Goal: Navigation & Orientation: Find specific page/section

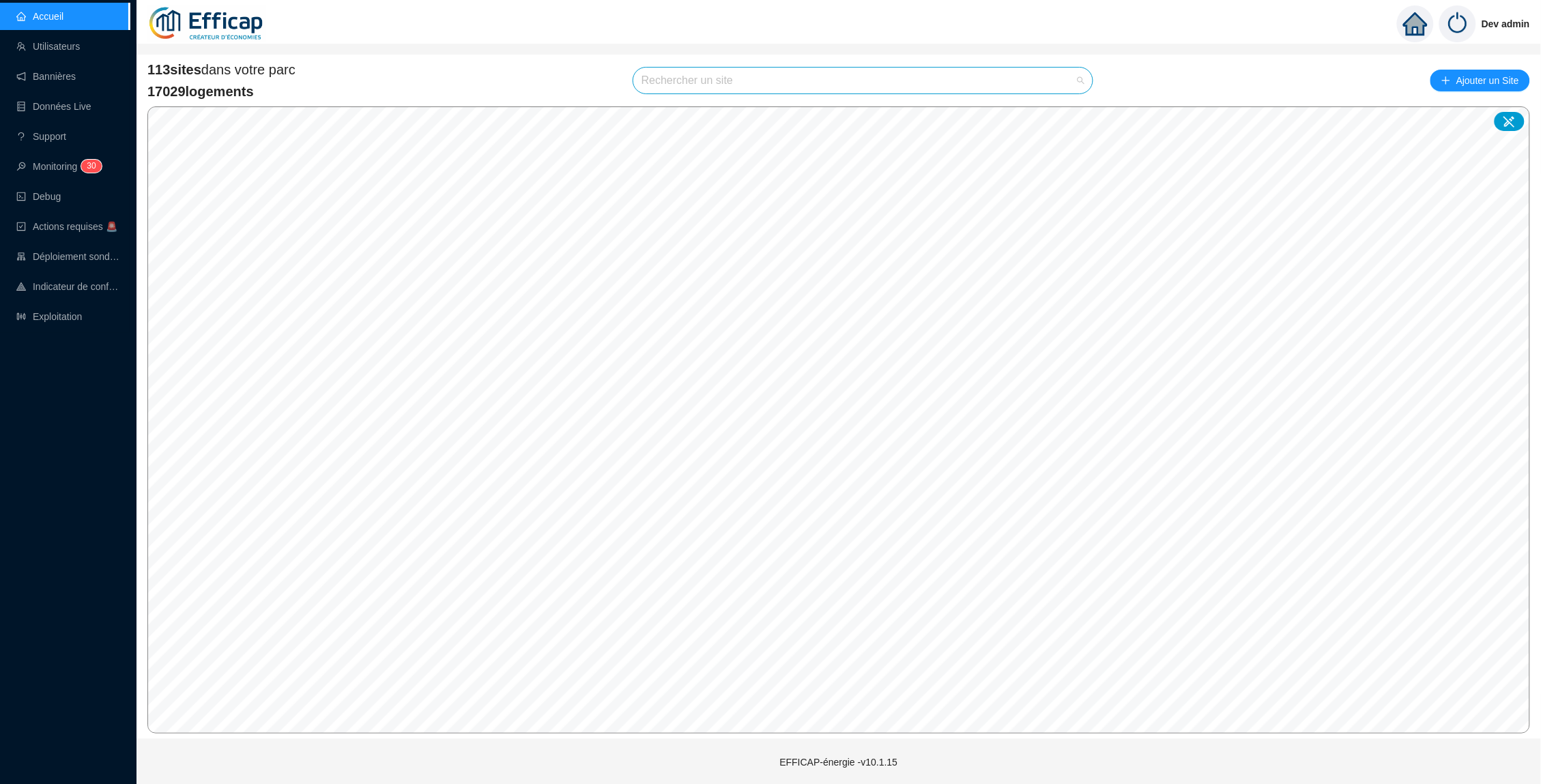
click at [668, 80] on input "search" at bounding box center [856, 80] width 431 height 26
type input "d"
click at [757, 85] on input "butin" at bounding box center [856, 80] width 431 height 26
type input "buti"
click at [1069, 115] on icon at bounding box center [1068, 112] width 10 height 9
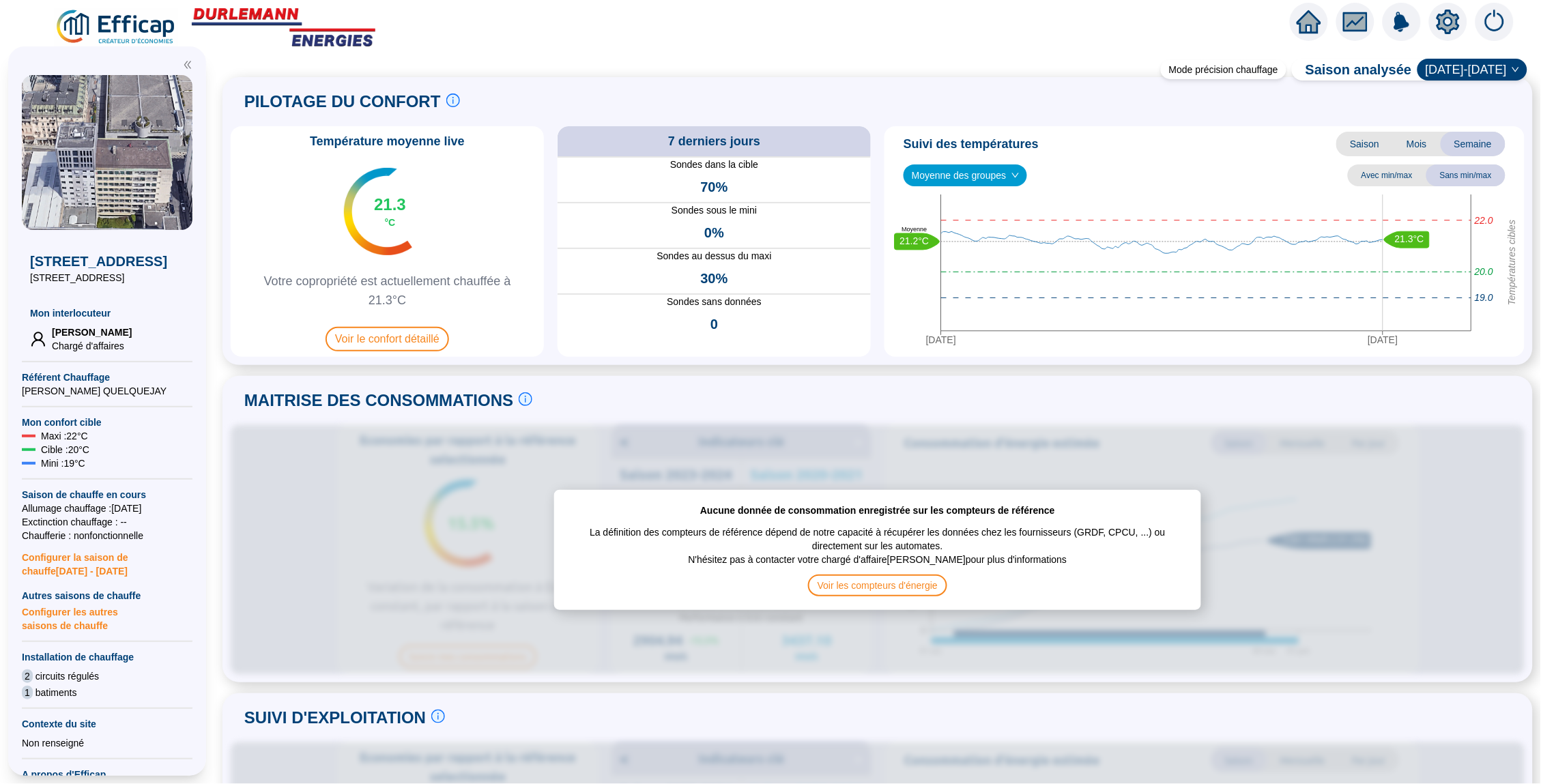
scroll to position [11, 0]
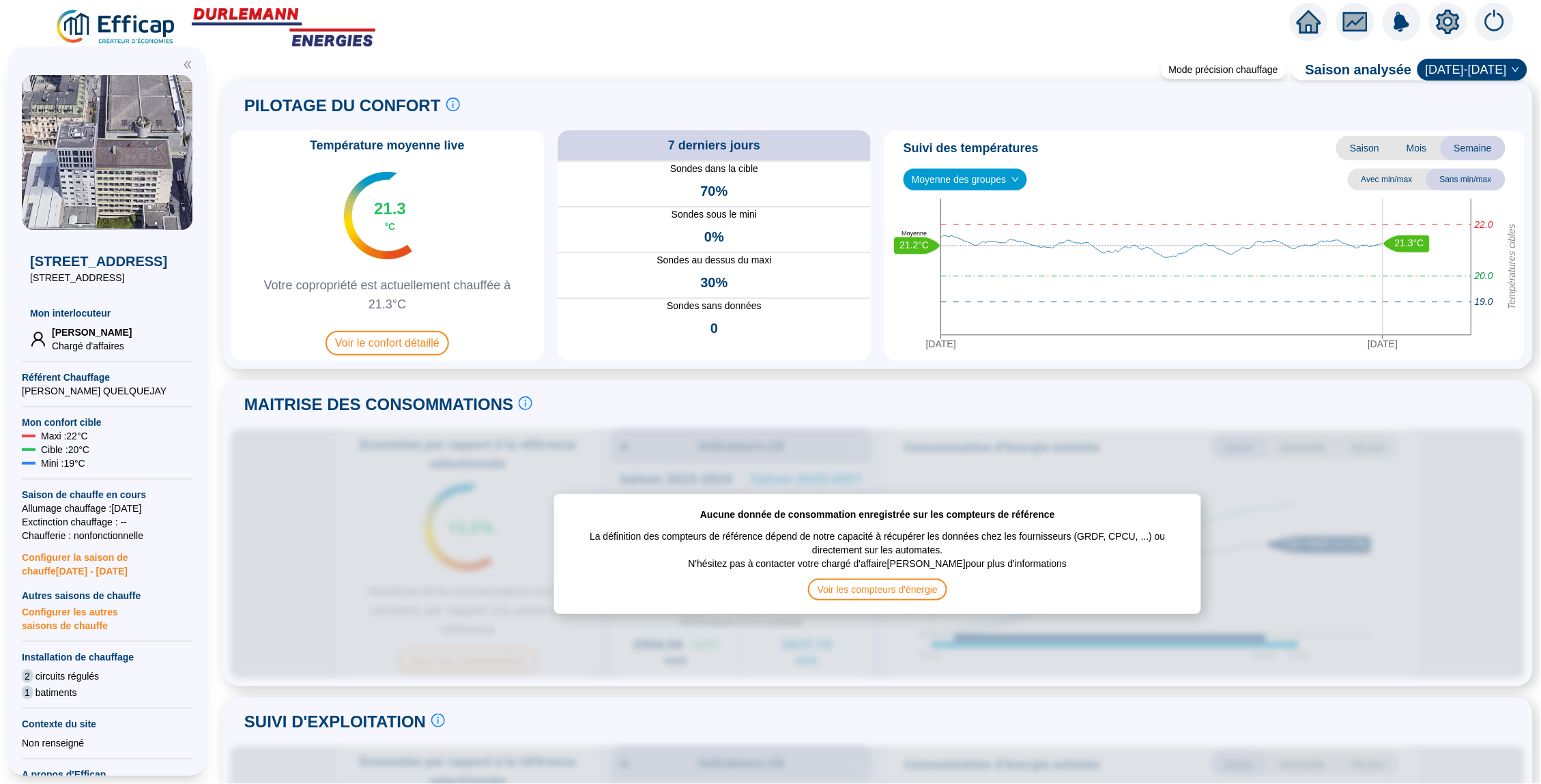
click at [1304, 20] on icon "home" at bounding box center [1308, 22] width 24 height 19
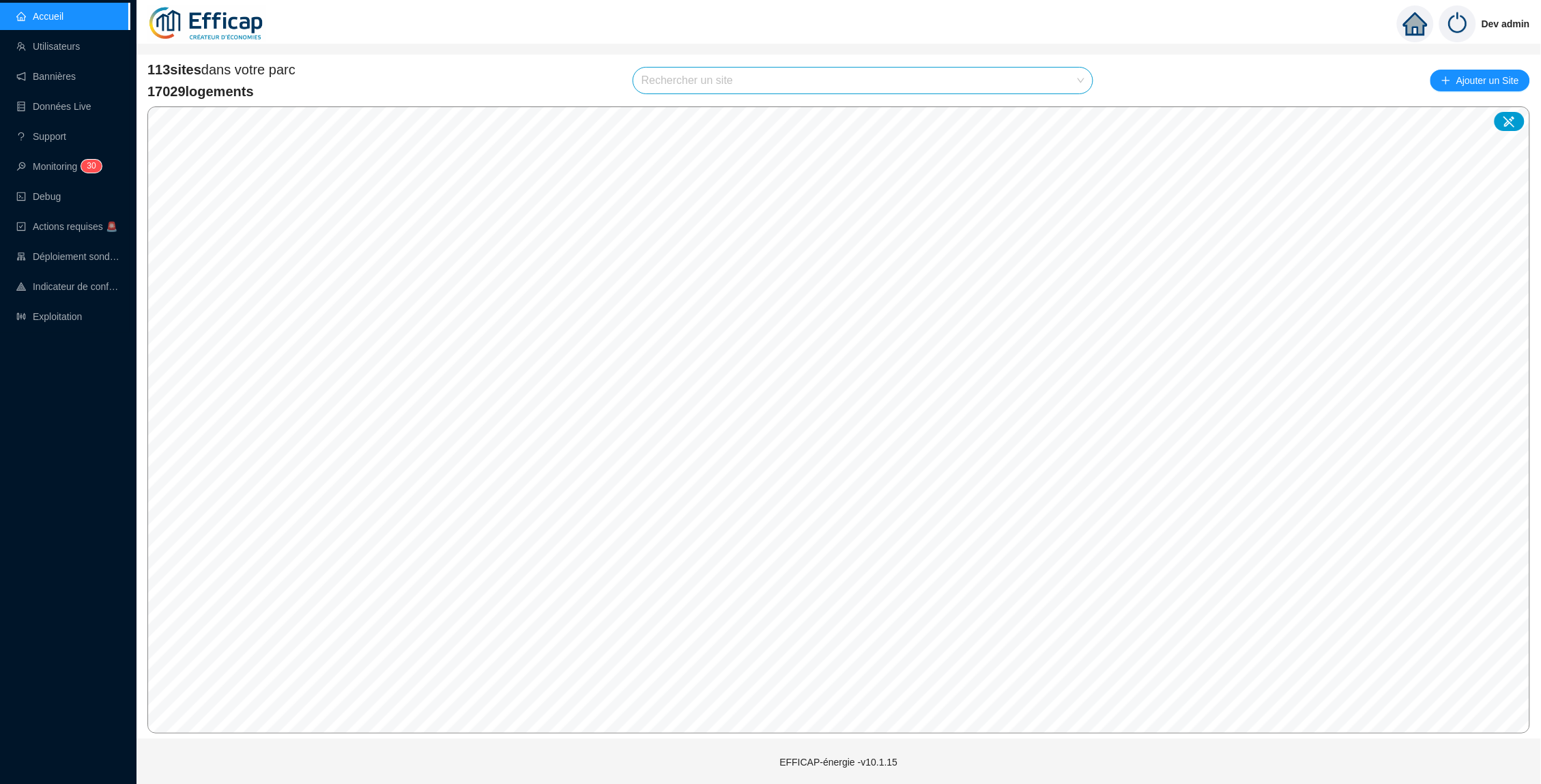
click at [537, 63] on div "113 sites dans votre parc 17029 logements Rechercher un site Ajouter un Site" at bounding box center [839, 80] width 1383 height 41
click at [770, 76] on input "search" at bounding box center [856, 80] width 431 height 26
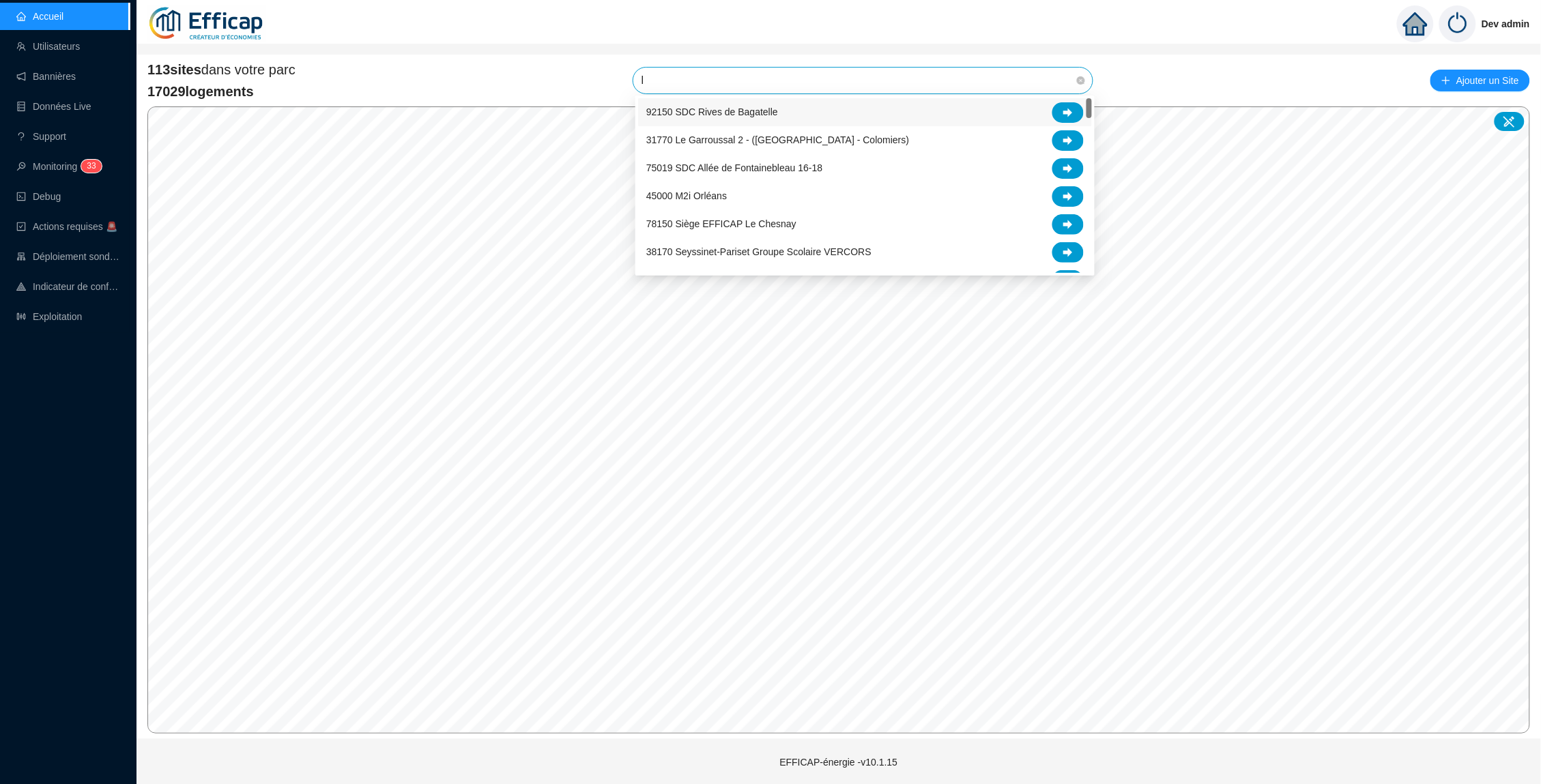
type input "le"
click at [1064, 110] on icon at bounding box center [1068, 113] width 10 height 10
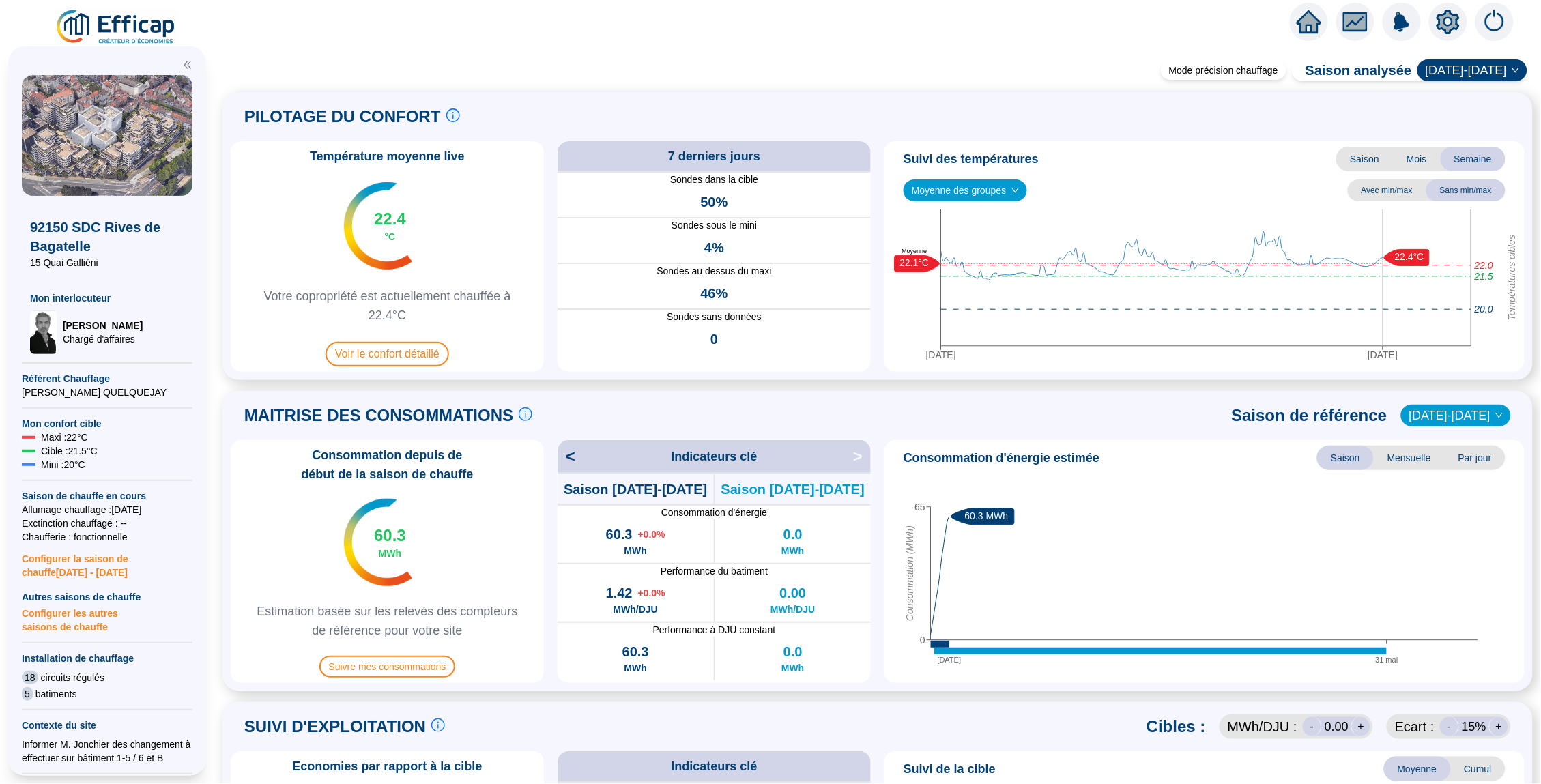
click at [1307, 24] on icon "home" at bounding box center [1308, 22] width 24 height 19
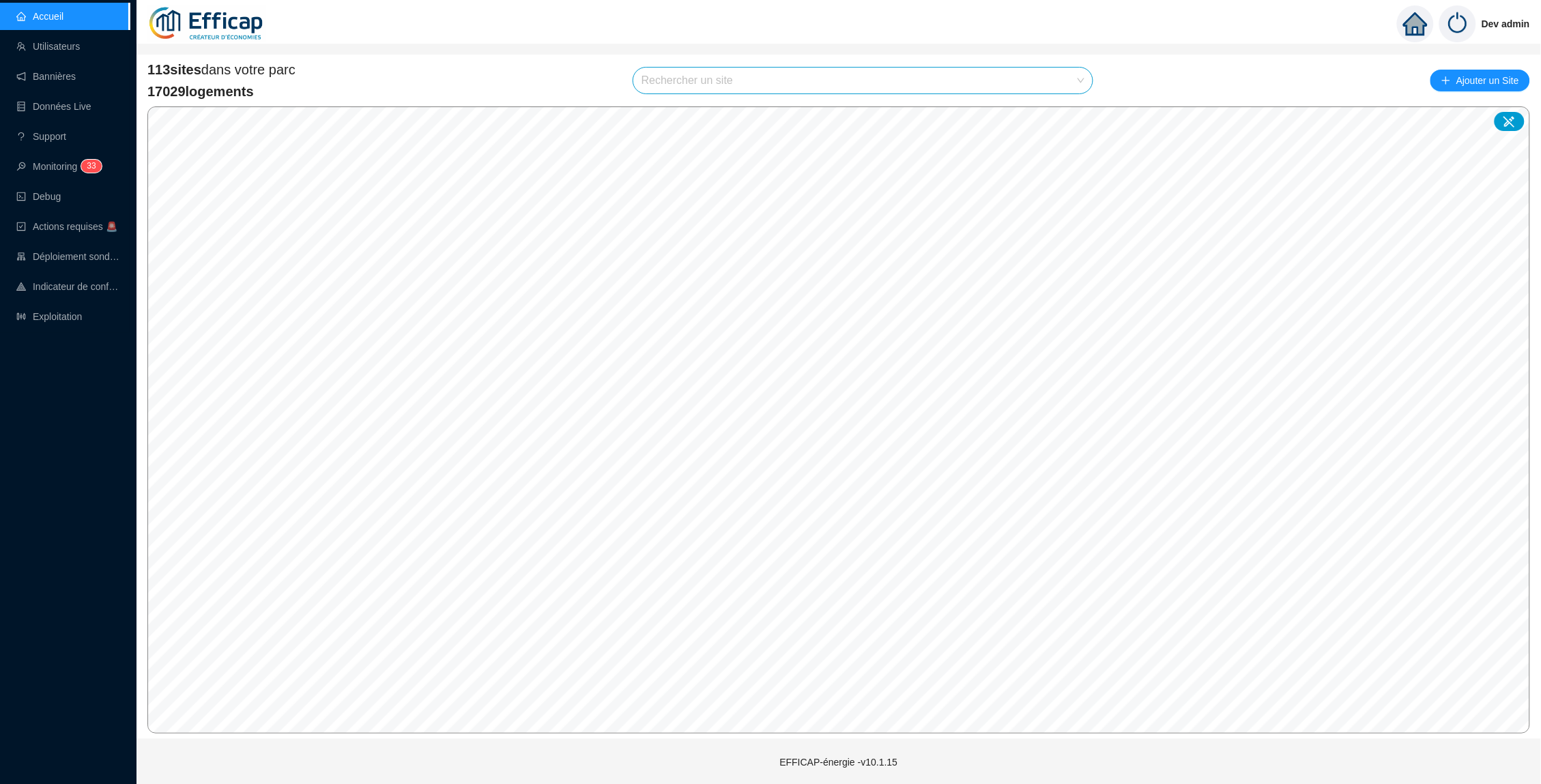
click at [1364, 79] on div "113 sites dans votre parc 17029 logements Rechercher un site Ajouter un Site" at bounding box center [839, 80] width 1383 height 41
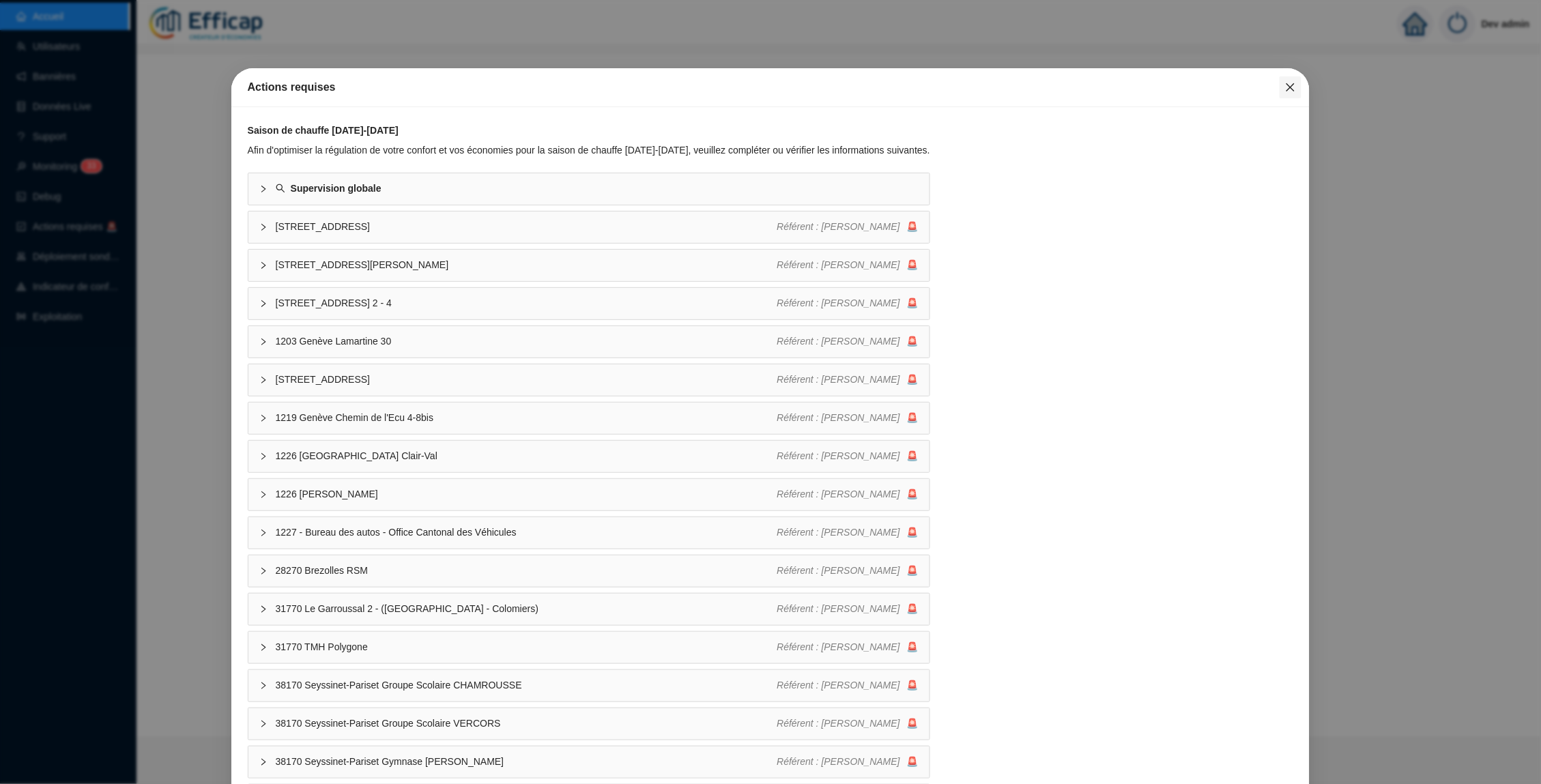
click at [1288, 90] on icon "close" at bounding box center [1290, 87] width 11 height 11
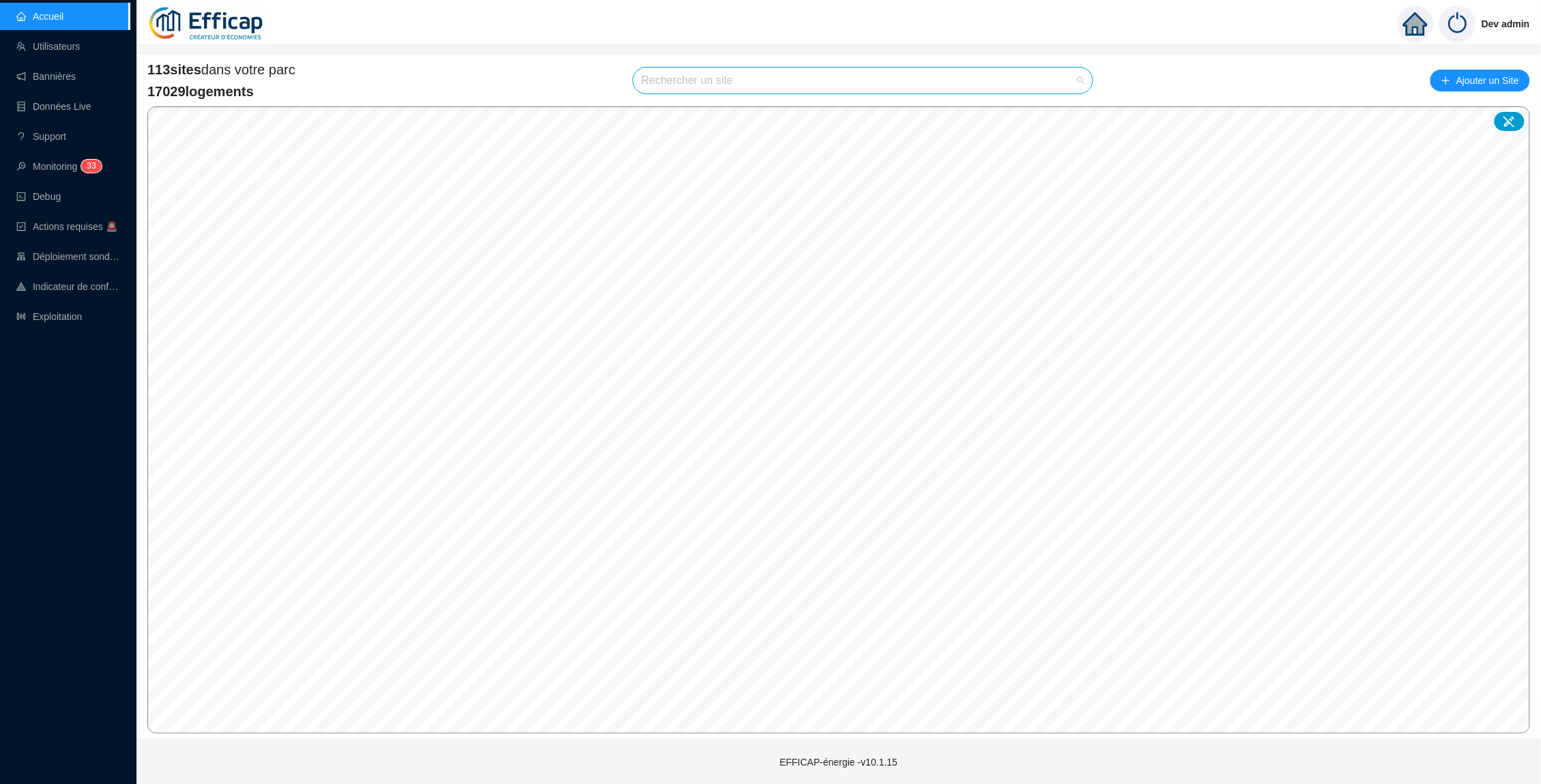
click at [708, 79] on input "search" at bounding box center [856, 80] width 431 height 26
type input "jours"
drag, startPoint x: 708, startPoint y: 79, endPoint x: 980, endPoint y: 65, distance: 272.4
click at [980, 65] on div "113 sites dans votre parc 17029 logements Rechercher un site Ajouter un Site" at bounding box center [839, 80] width 1383 height 41
click at [975, 71] on input "search" at bounding box center [856, 80] width 431 height 26
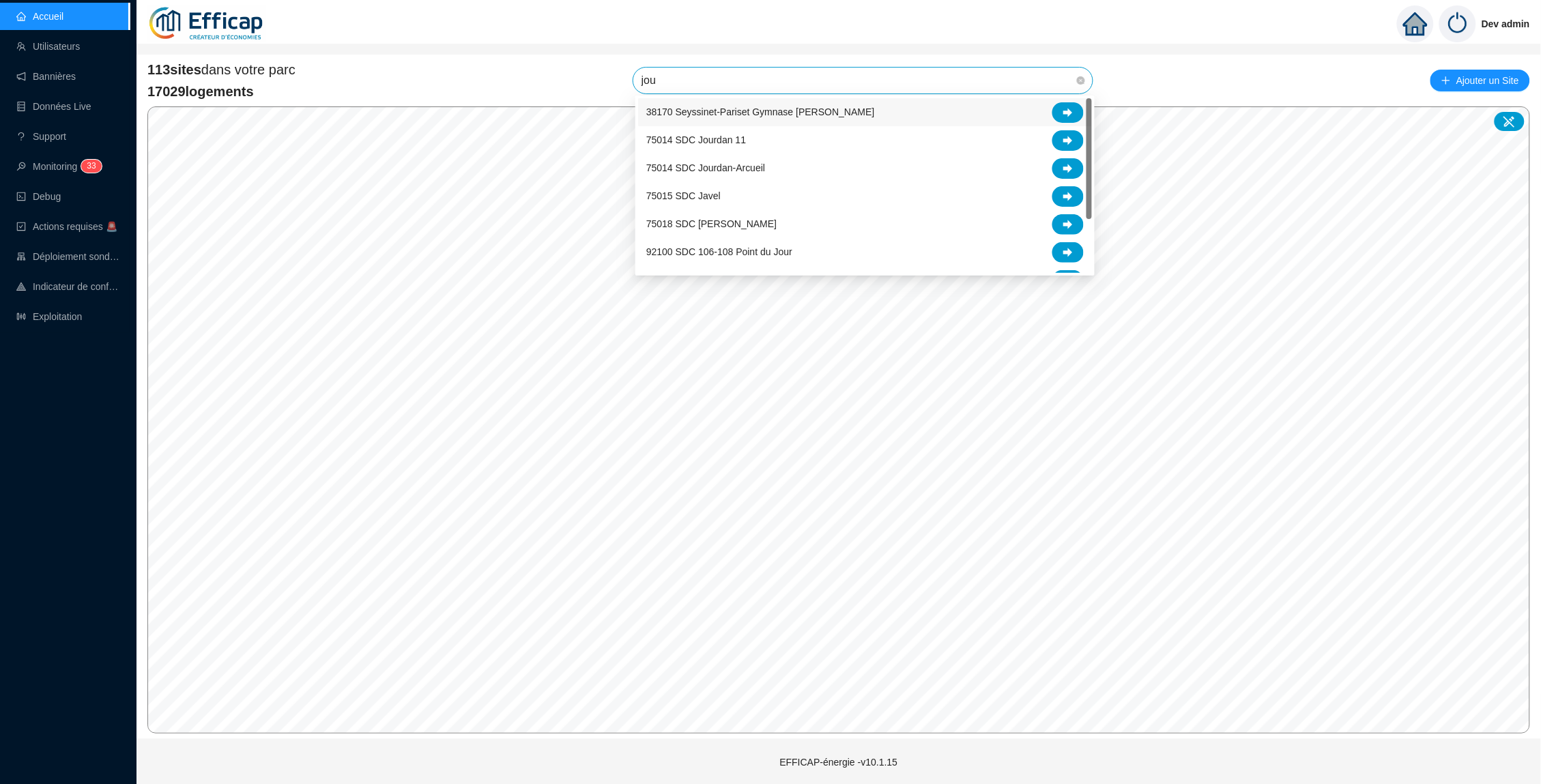
type input "jour"
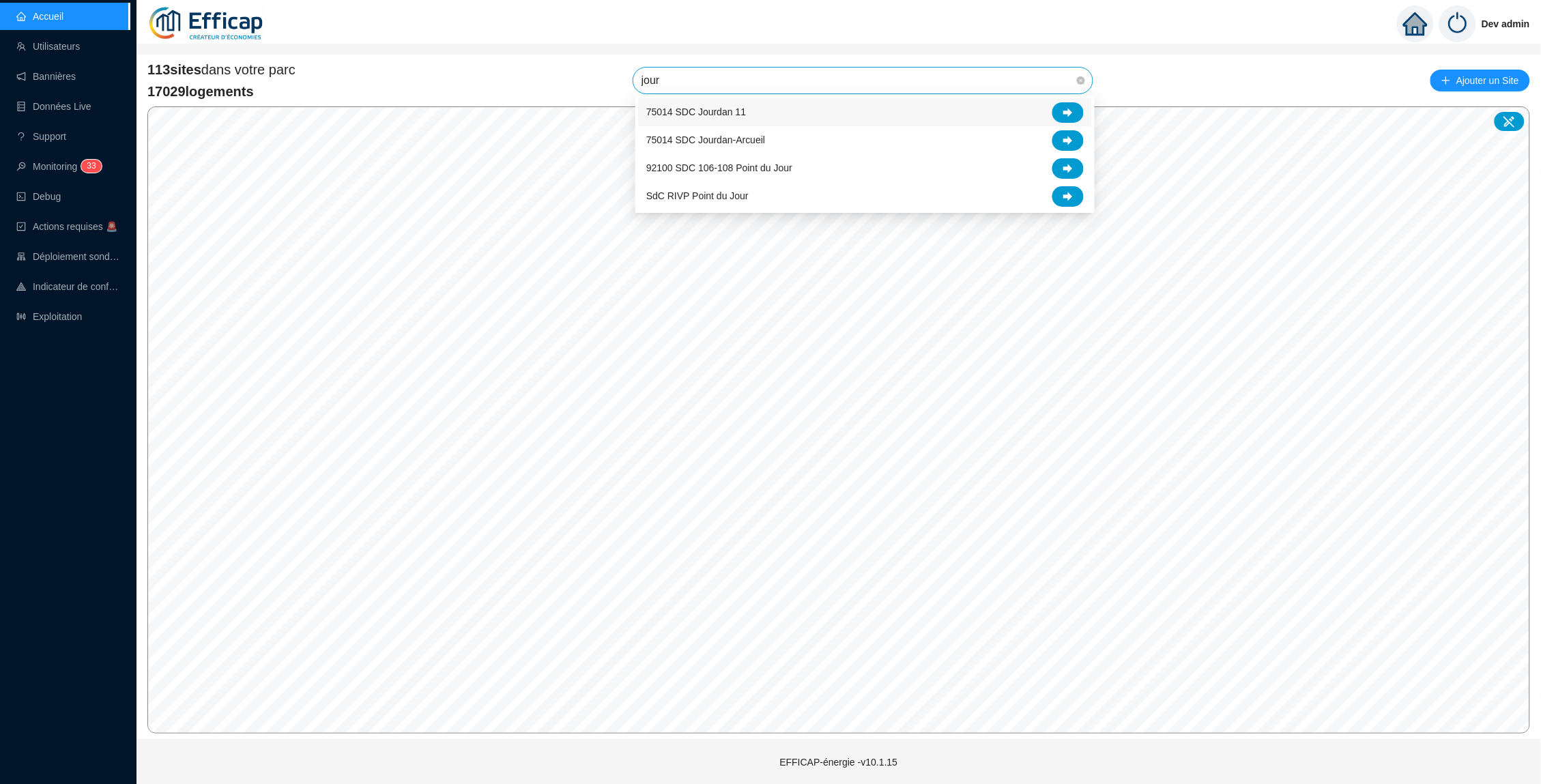
drag, startPoint x: 717, startPoint y: 84, endPoint x: 630, endPoint y: 74, distance: 87.6
click at [630, 74] on div "113 sites dans votre parc 17029 logements jour Rechercher un site Ajouter un Si…" at bounding box center [839, 80] width 1383 height 41
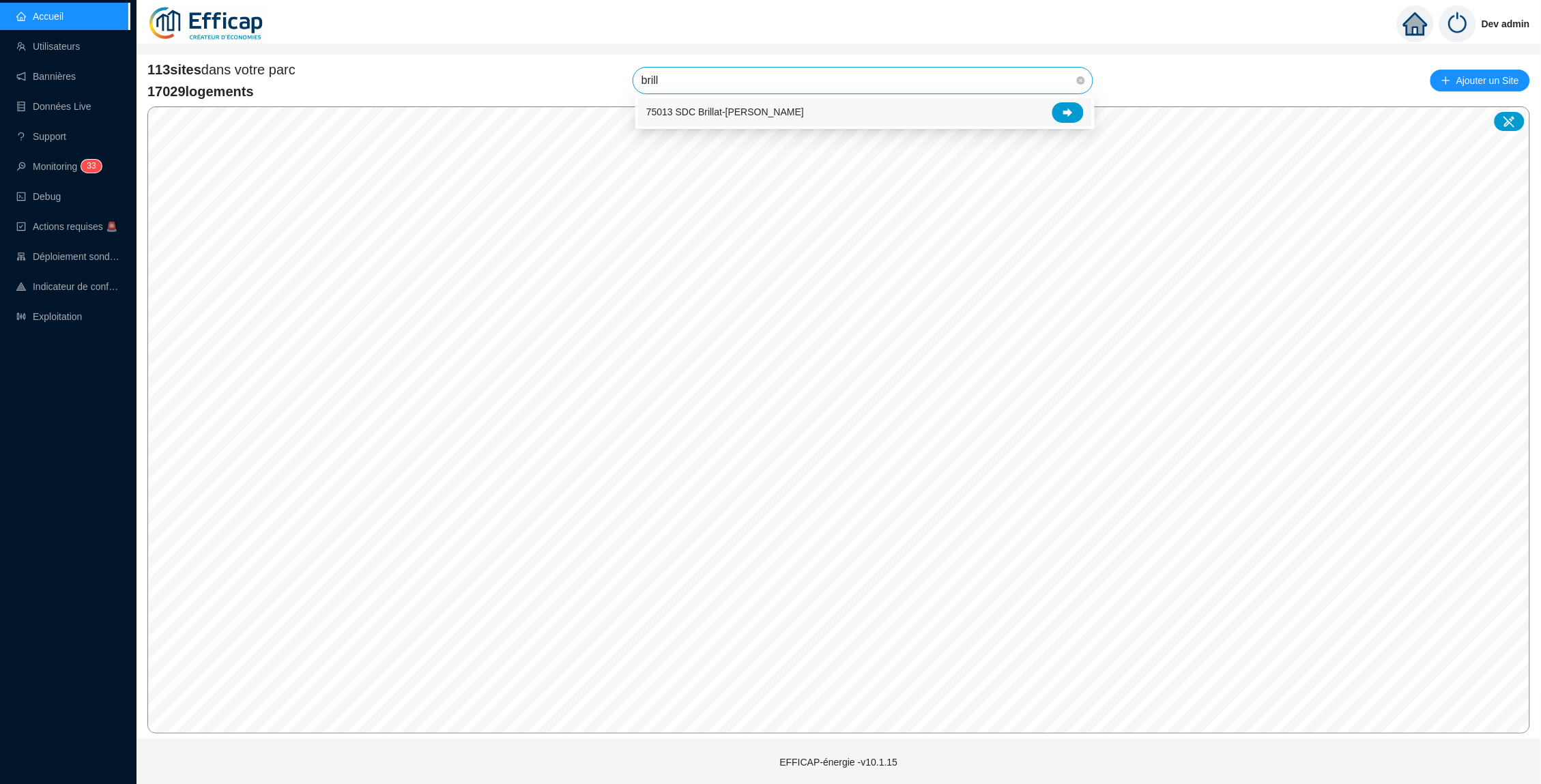
type input "brilla"
click at [1073, 110] on div at bounding box center [1068, 112] width 32 height 20
